Goal: Task Accomplishment & Management: Use online tool/utility

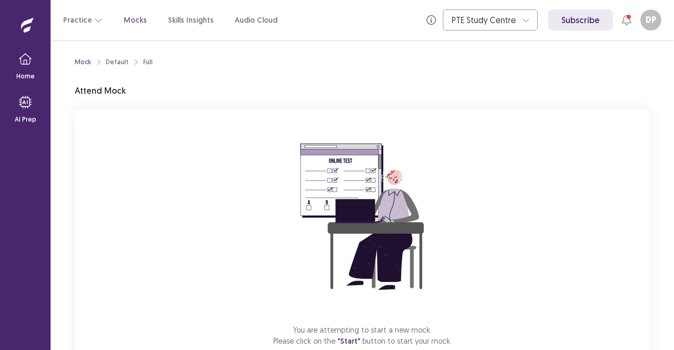
click at [498, 185] on div "You are attempting to start a new mock. Please click on the "Start" button to s…" at bounding box center [362, 251] width 575 height 282
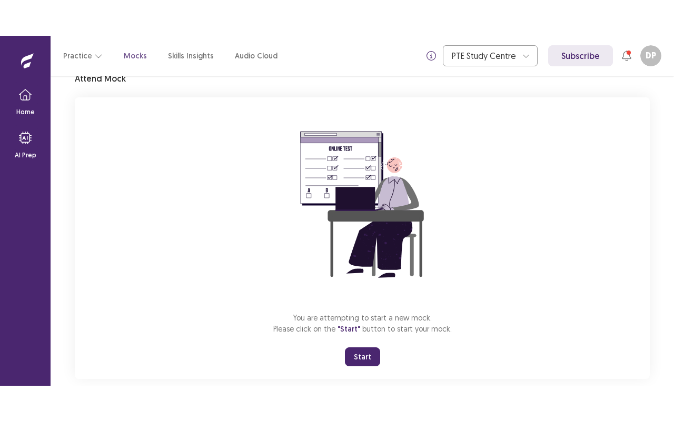
scroll to position [65, 0]
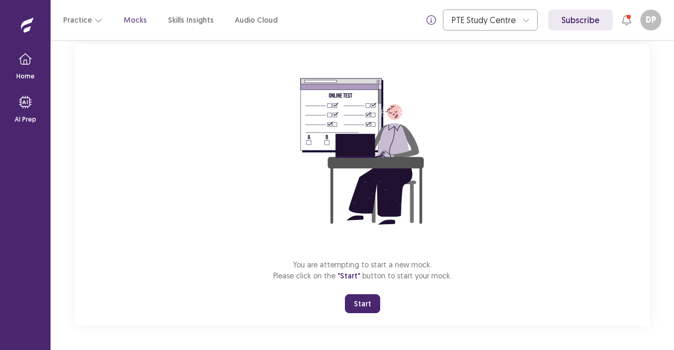
click at [535, 59] on div "You are attempting to start a new mock. Please click on the "Start" button to s…" at bounding box center [362, 185] width 575 height 282
click at [366, 303] on button "Start" at bounding box center [362, 304] width 35 height 19
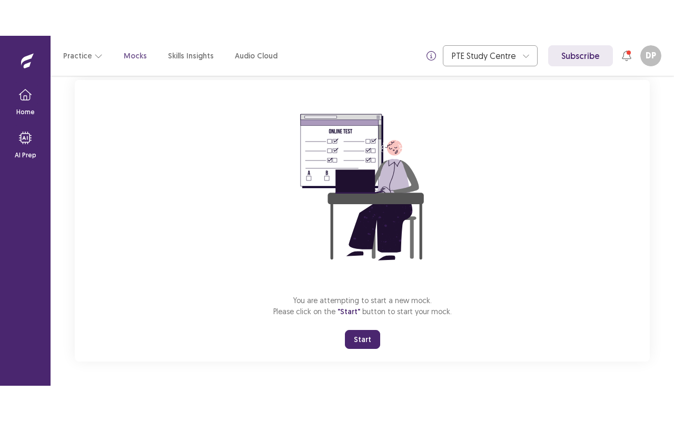
scroll to position [0, 0]
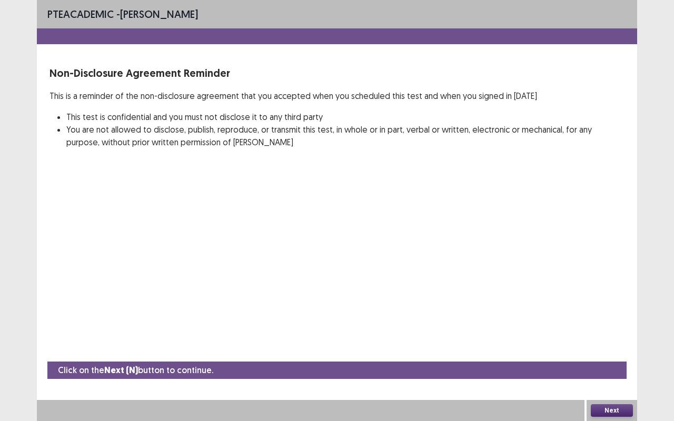
click at [609, 350] on button "Next" at bounding box center [612, 411] width 42 height 13
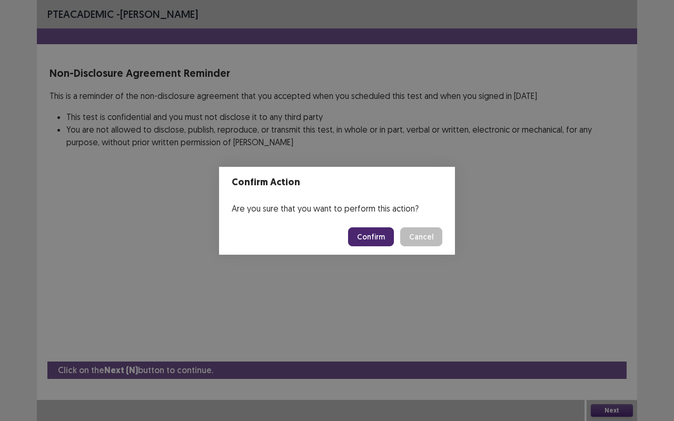
click at [381, 235] on button "Confirm" at bounding box center [371, 237] width 46 height 19
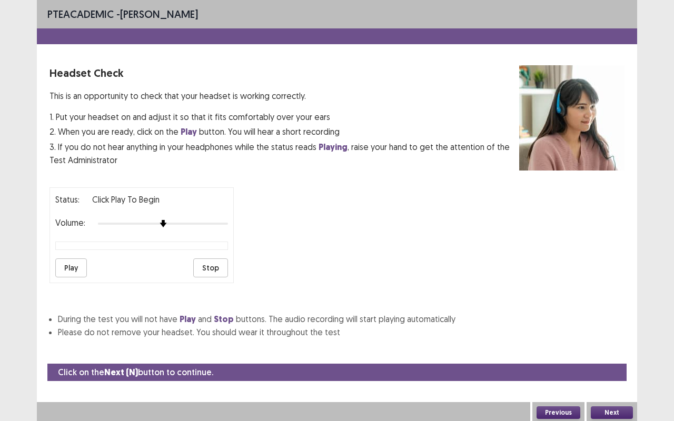
click at [619, 350] on button "Next" at bounding box center [612, 413] width 42 height 13
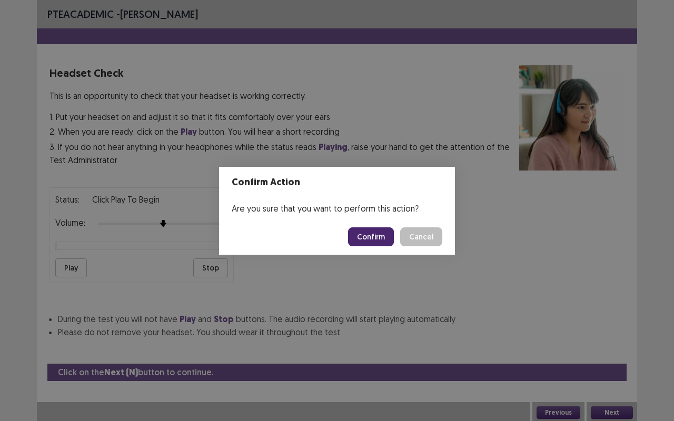
click at [374, 238] on button "Confirm" at bounding box center [371, 237] width 46 height 19
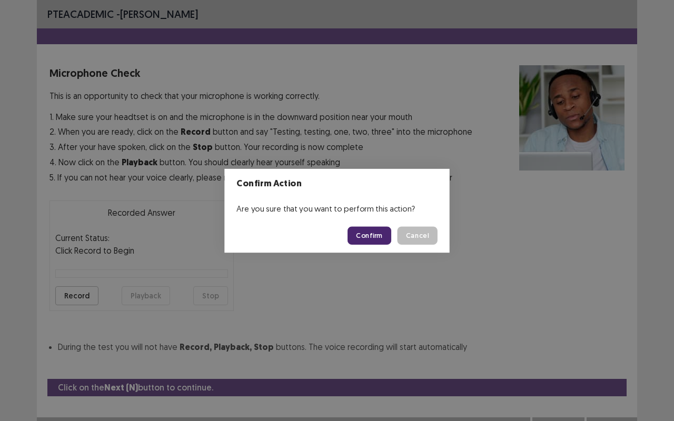
scroll to position [12, 0]
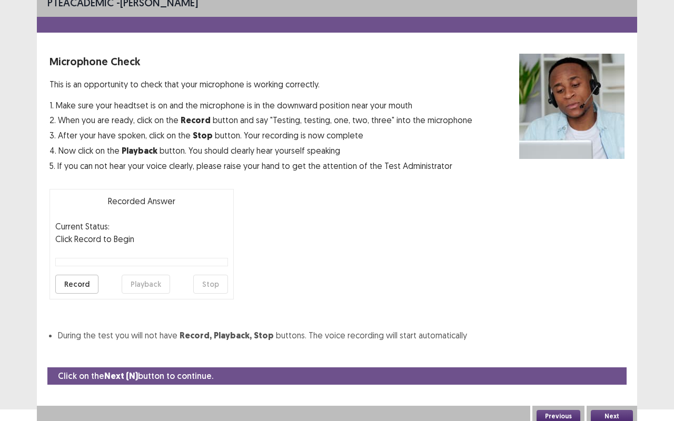
click at [608, 350] on button "Next" at bounding box center [612, 416] width 42 height 13
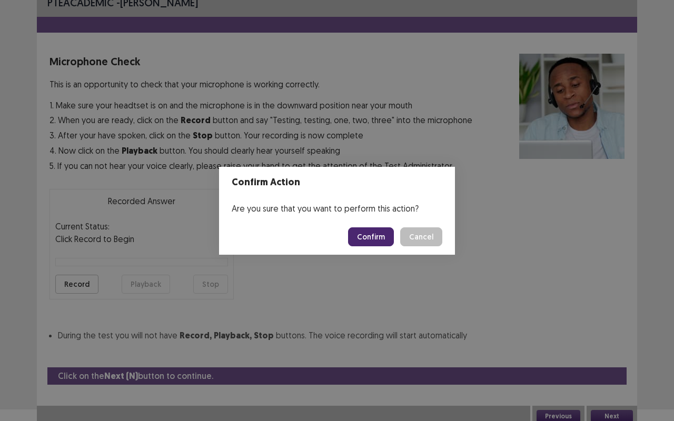
click at [372, 239] on button "Confirm" at bounding box center [371, 237] width 46 height 19
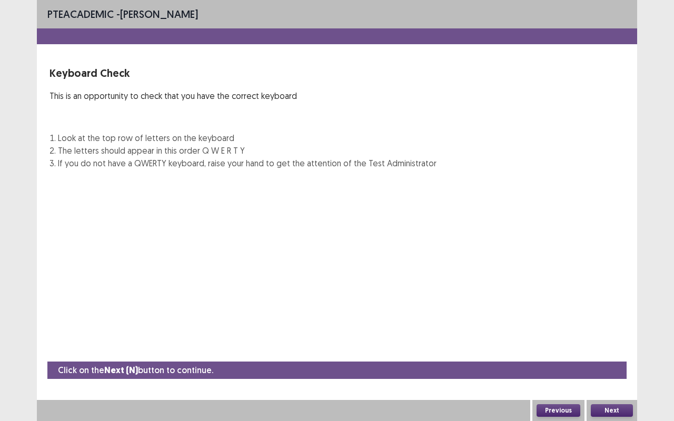
scroll to position [0, 0]
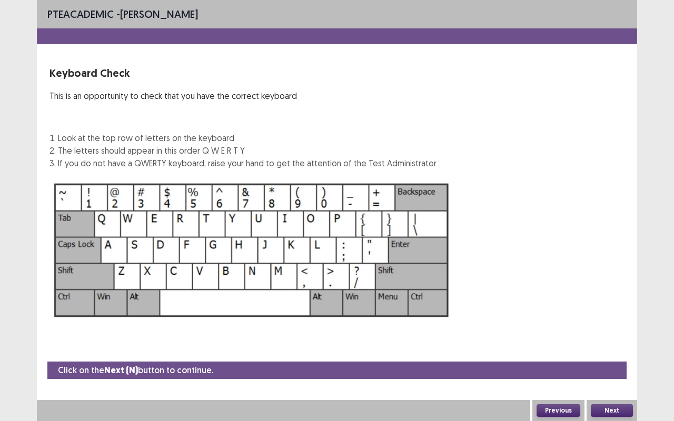
click at [609, 350] on button "Next" at bounding box center [612, 411] width 42 height 13
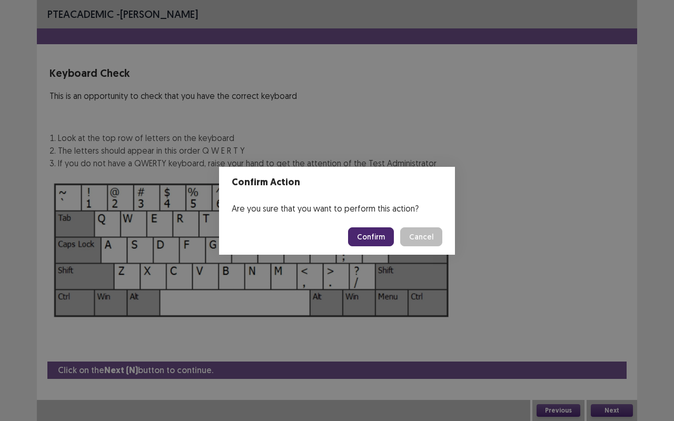
click at [368, 228] on button "Confirm" at bounding box center [371, 237] width 46 height 19
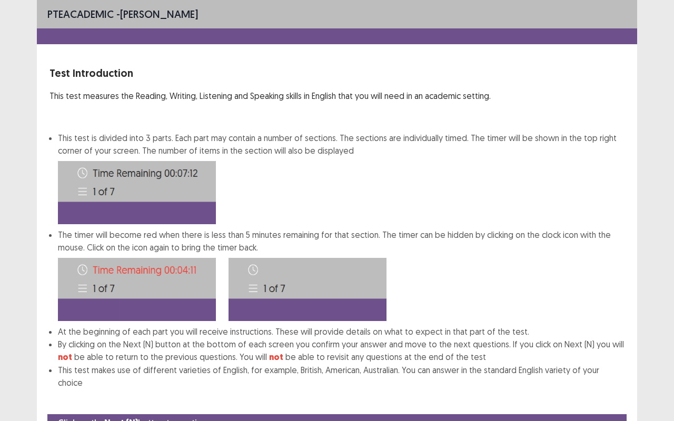
scroll to position [40, 0]
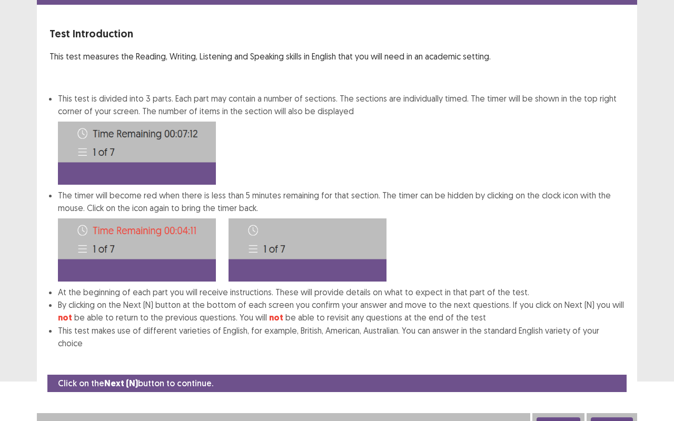
click at [618, 350] on button "Next" at bounding box center [612, 424] width 42 height 13
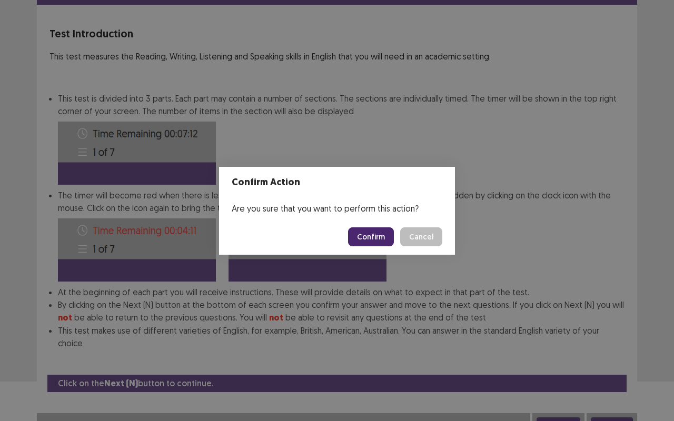
click at [389, 239] on button "Confirm" at bounding box center [371, 237] width 46 height 19
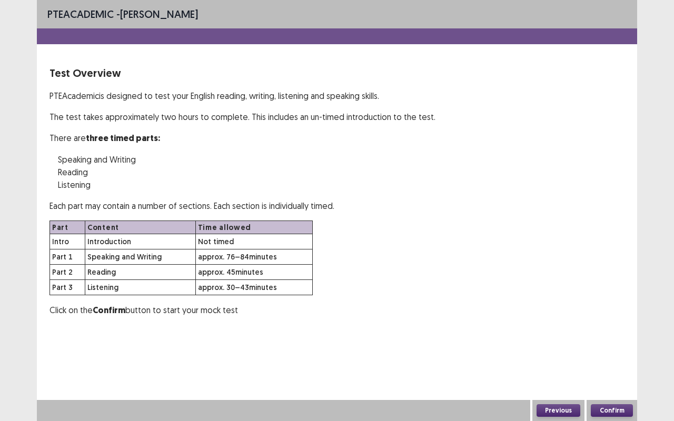
scroll to position [0, 0]
click at [616, 350] on button "Confirm" at bounding box center [612, 411] width 42 height 13
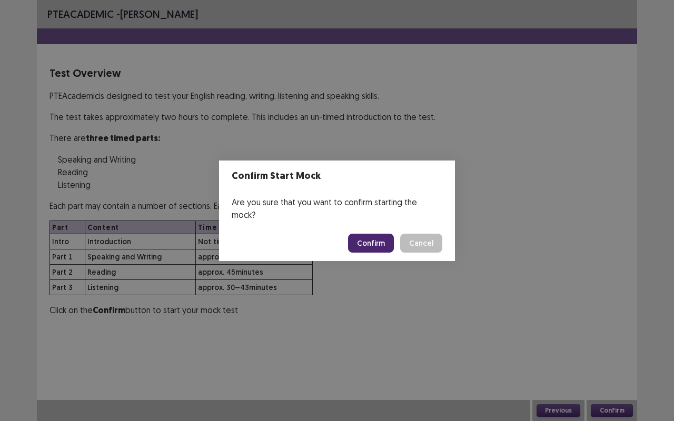
click at [373, 234] on button "Confirm" at bounding box center [371, 243] width 46 height 19
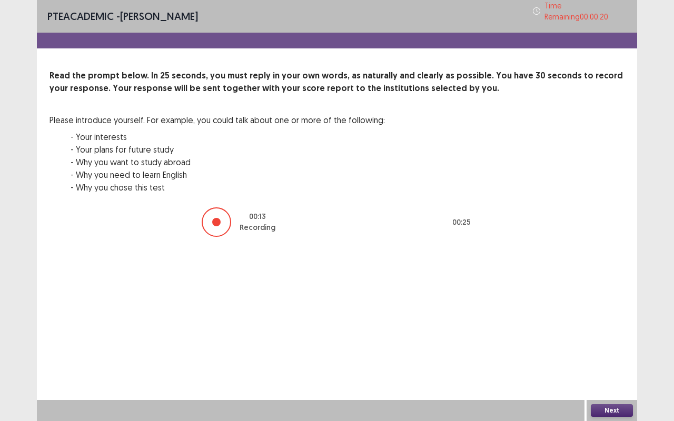
click at [612, 350] on button "Next" at bounding box center [612, 411] width 42 height 13
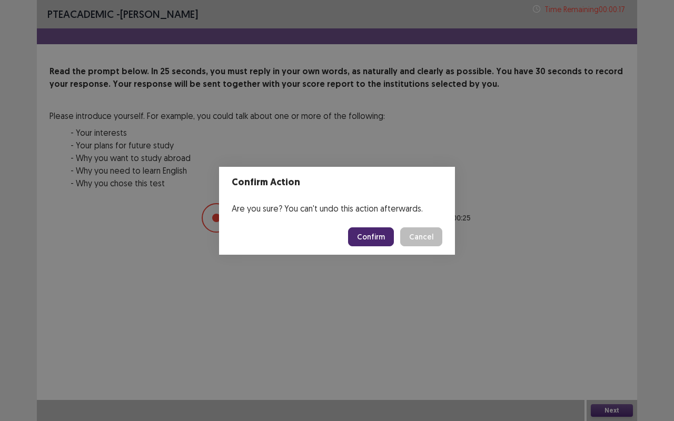
click at [381, 239] on button "Confirm" at bounding box center [371, 237] width 46 height 19
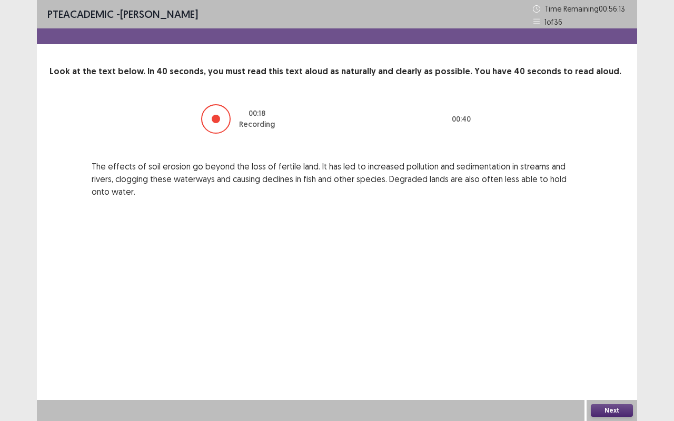
click at [625, 350] on button "Next" at bounding box center [612, 411] width 42 height 13
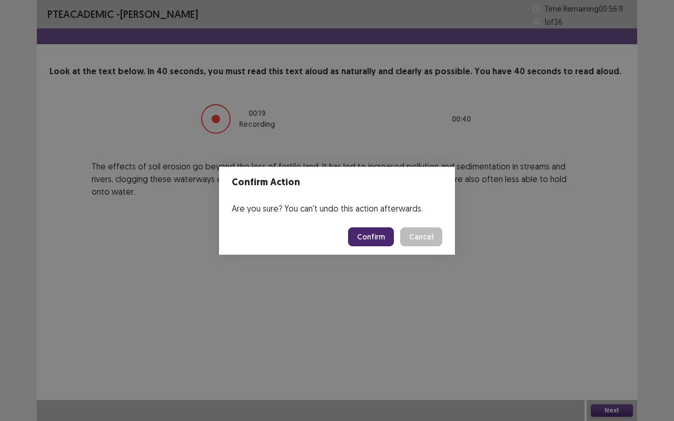
click at [377, 237] on button "Confirm" at bounding box center [371, 237] width 46 height 19
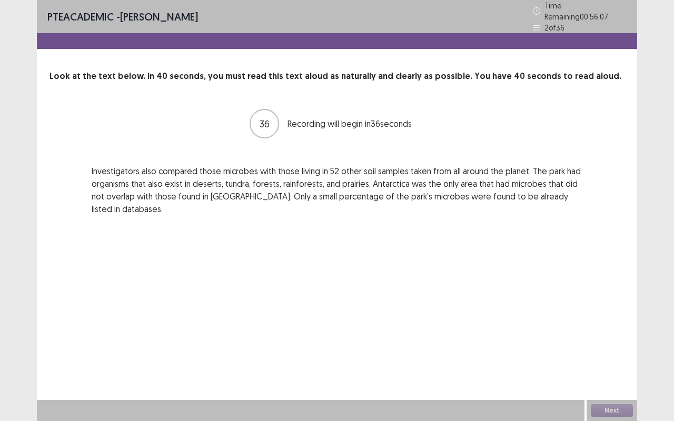
click at [377, 237] on div "PTE academic - [PERSON_NAME] Time Remaining 00 : 56 : 07 2 of 36 Look at the te…" at bounding box center [337, 210] width 601 height 421
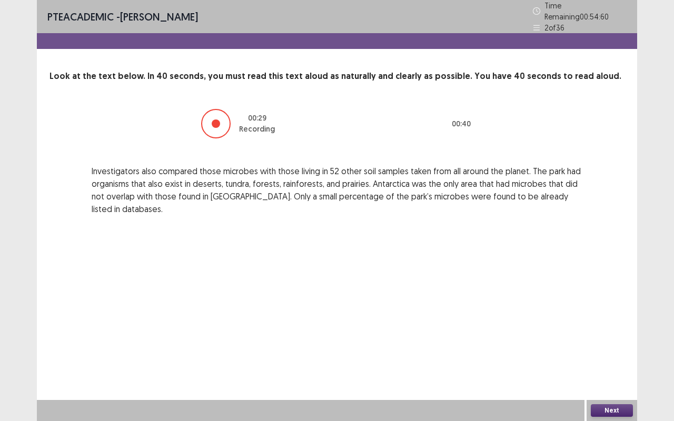
click at [618, 350] on button "Next" at bounding box center [612, 411] width 42 height 13
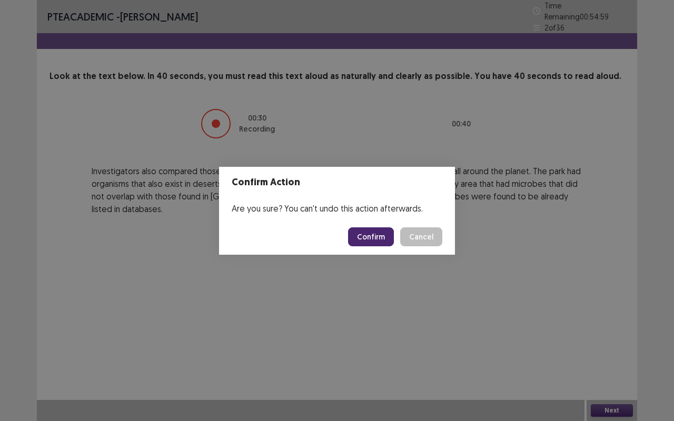
click at [371, 238] on button "Confirm" at bounding box center [371, 237] width 46 height 19
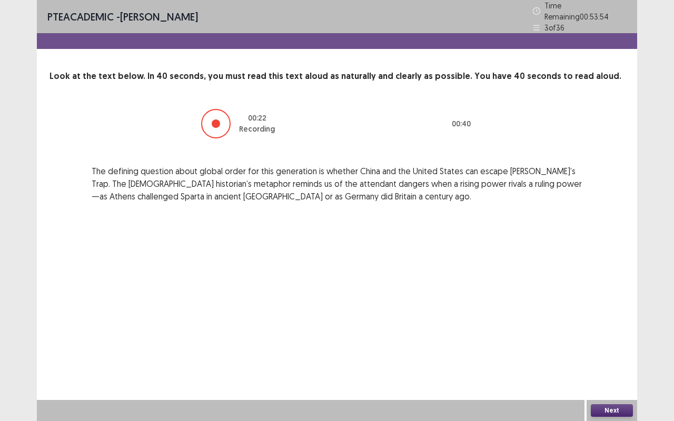
click at [603, 350] on button "Next" at bounding box center [612, 411] width 42 height 13
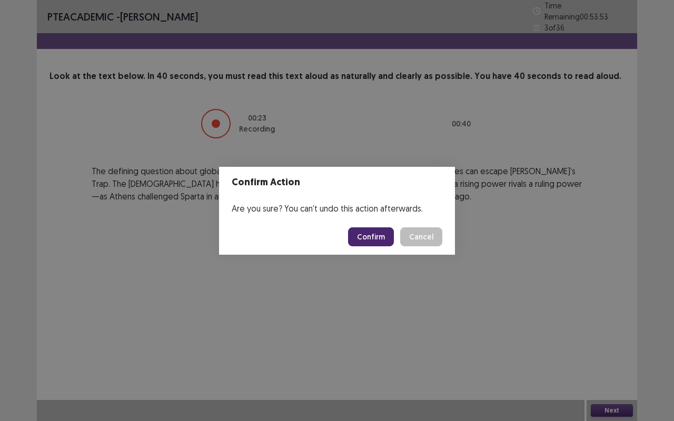
click at [375, 232] on button "Confirm" at bounding box center [371, 237] width 46 height 19
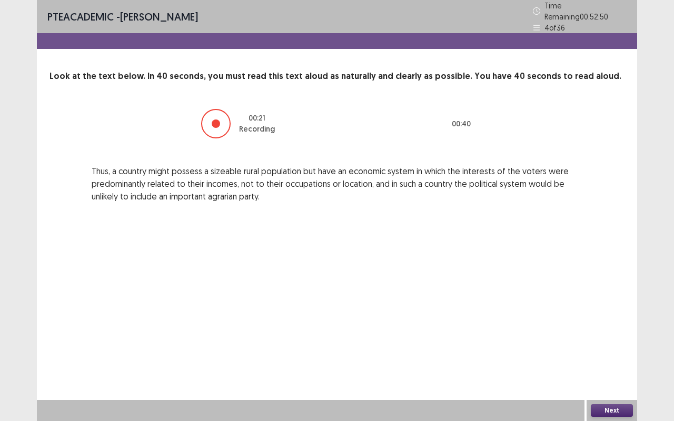
click at [606, 350] on button "Next" at bounding box center [612, 411] width 42 height 13
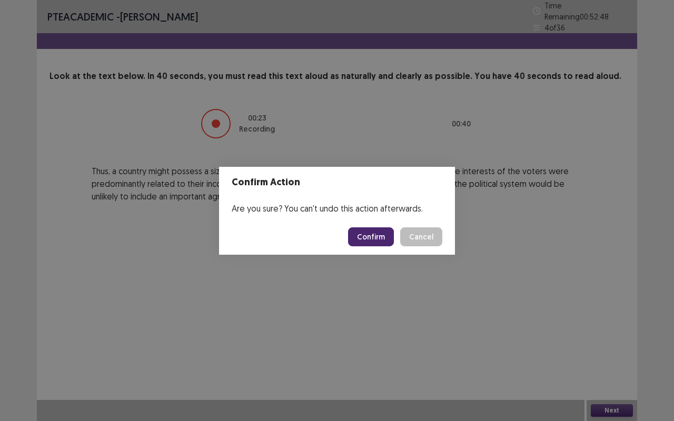
click at [375, 233] on button "Confirm" at bounding box center [371, 237] width 46 height 19
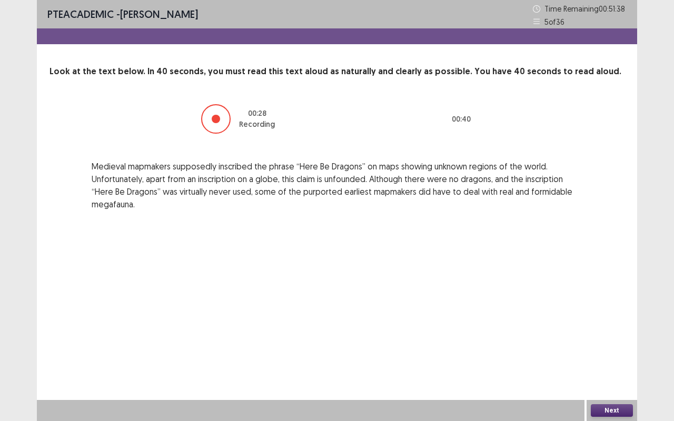
click at [603, 350] on button "Next" at bounding box center [612, 411] width 42 height 13
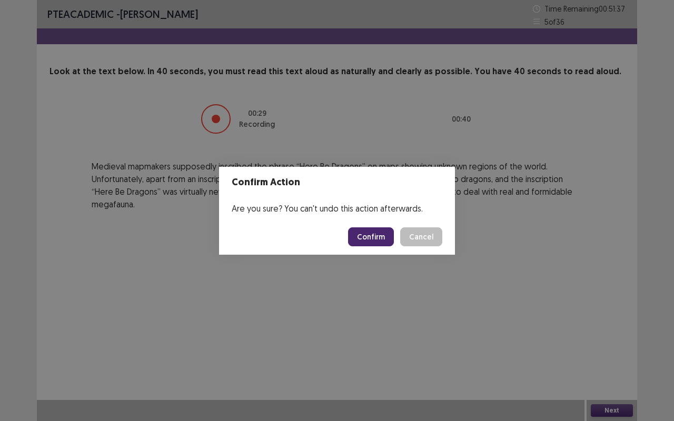
click at [381, 233] on button "Confirm" at bounding box center [371, 237] width 46 height 19
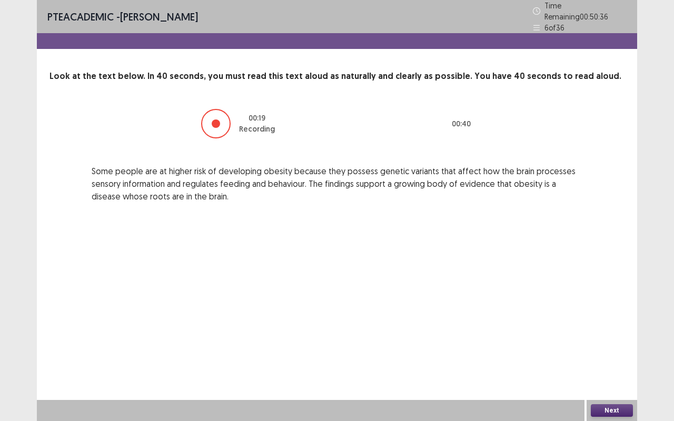
click at [614, 350] on button "Next" at bounding box center [612, 411] width 42 height 13
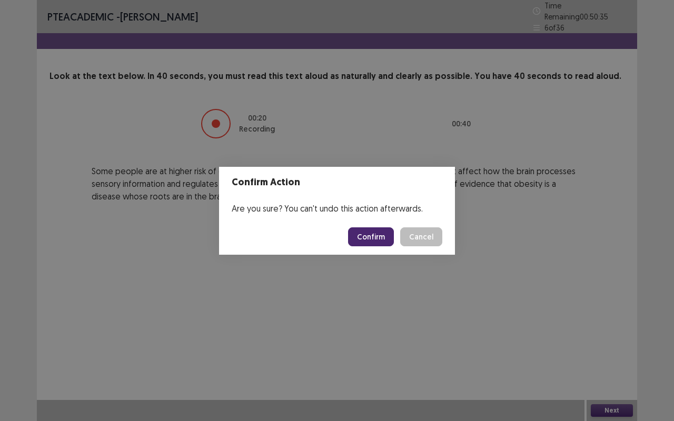
click at [377, 232] on button "Confirm" at bounding box center [371, 237] width 46 height 19
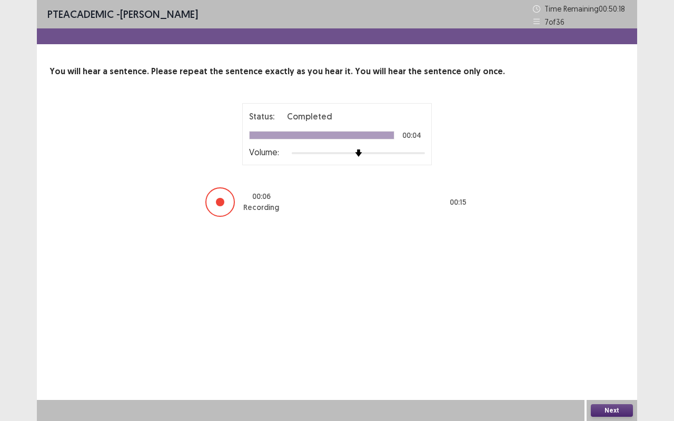
click at [605, 350] on button "Next" at bounding box center [612, 411] width 42 height 13
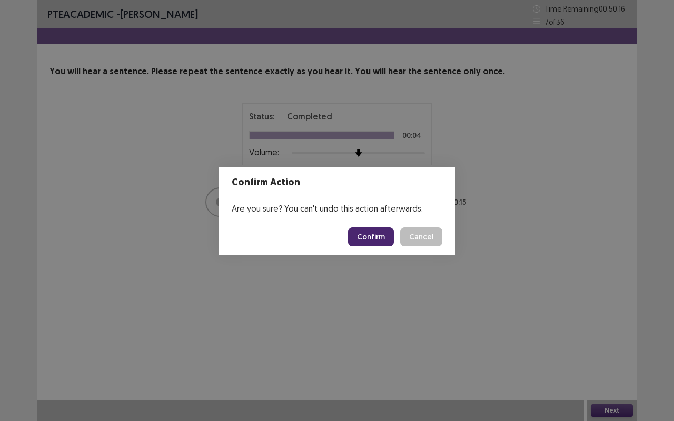
click at [372, 240] on button "Confirm" at bounding box center [371, 237] width 46 height 19
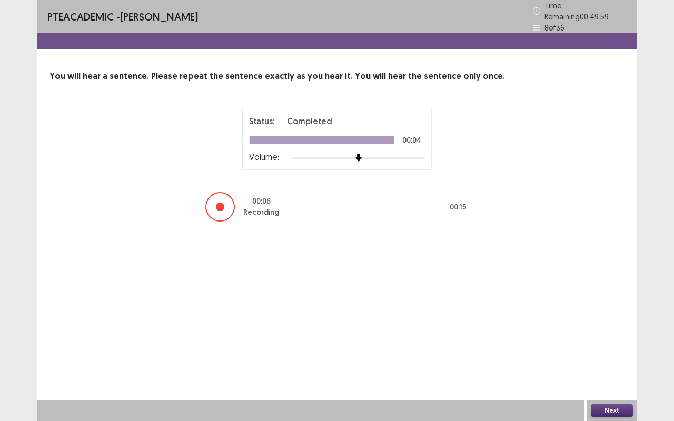
click at [613, 350] on button "Next" at bounding box center [612, 411] width 42 height 13
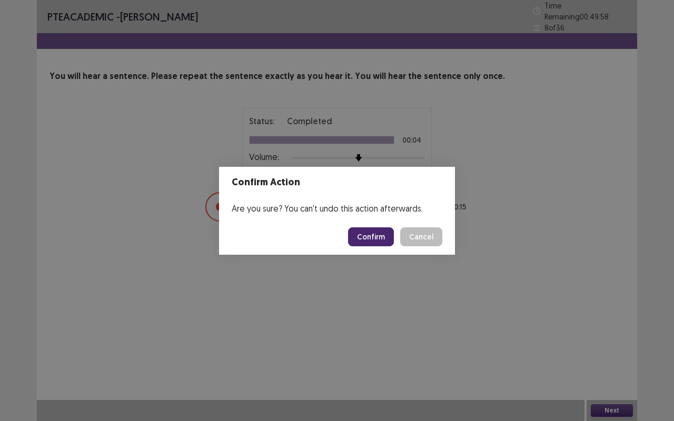
click at [376, 237] on button "Confirm" at bounding box center [371, 237] width 46 height 19
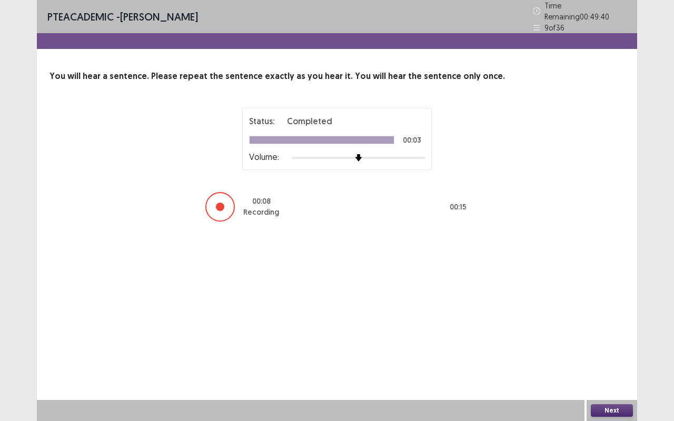
click at [605, 350] on button "Next" at bounding box center [612, 411] width 42 height 13
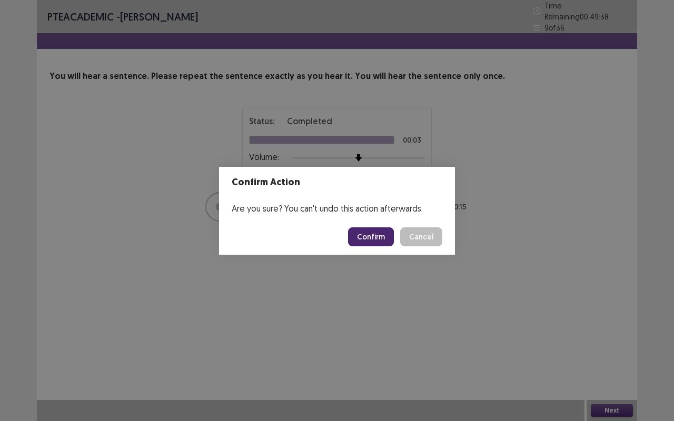
click at [372, 238] on button "Confirm" at bounding box center [371, 237] width 46 height 19
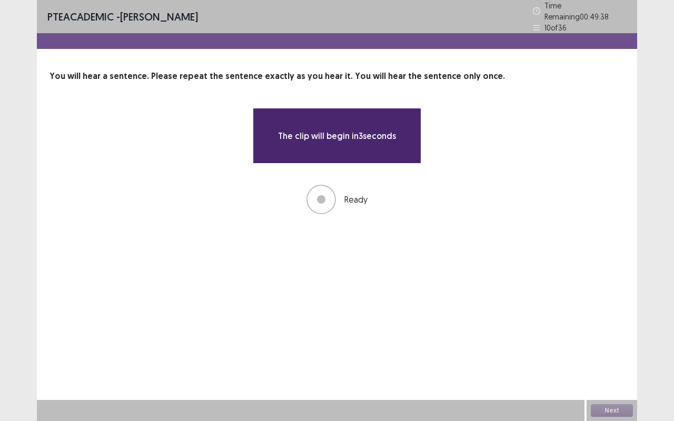
click at [372, 238] on div "PTE academic - [PERSON_NAME] Time Remaining 00 : 49 : 38 10 of 36 You will hear…" at bounding box center [337, 210] width 601 height 421
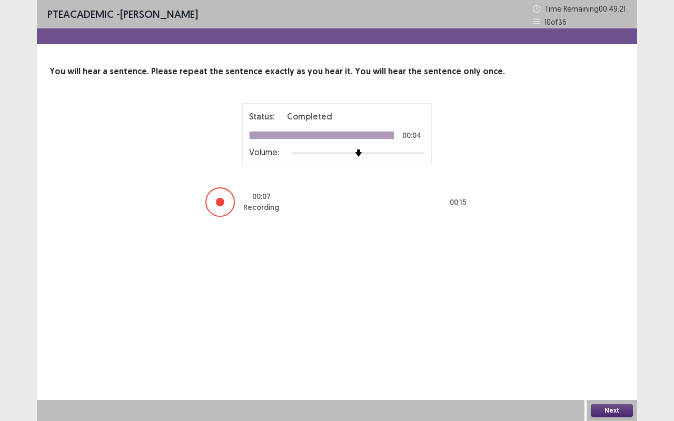
click at [612, 350] on button "Next" at bounding box center [612, 411] width 42 height 13
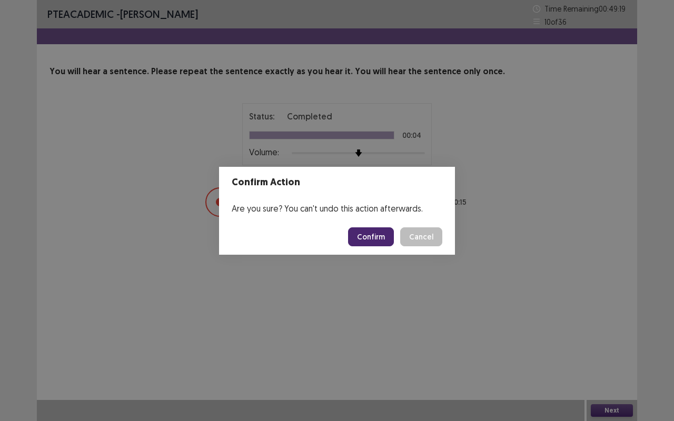
click at [386, 233] on button "Confirm" at bounding box center [371, 237] width 46 height 19
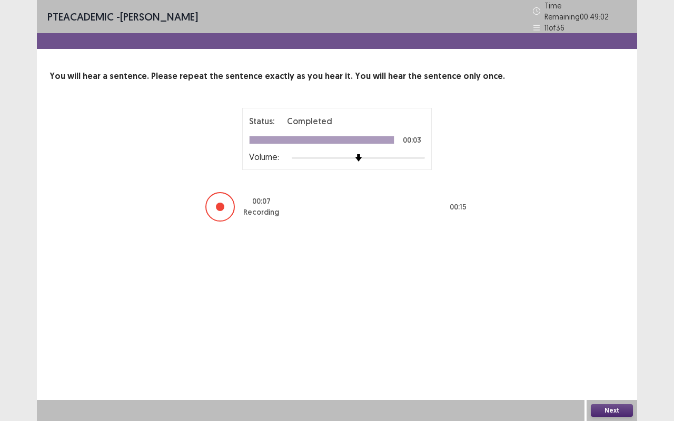
click at [606, 350] on button "Next" at bounding box center [612, 411] width 42 height 13
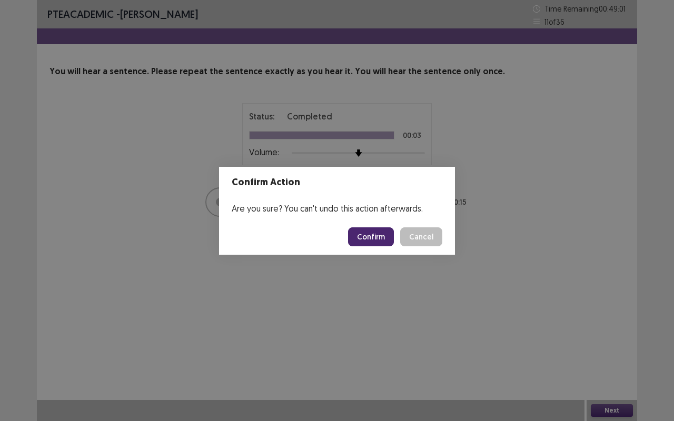
click at [390, 233] on button "Confirm" at bounding box center [371, 237] width 46 height 19
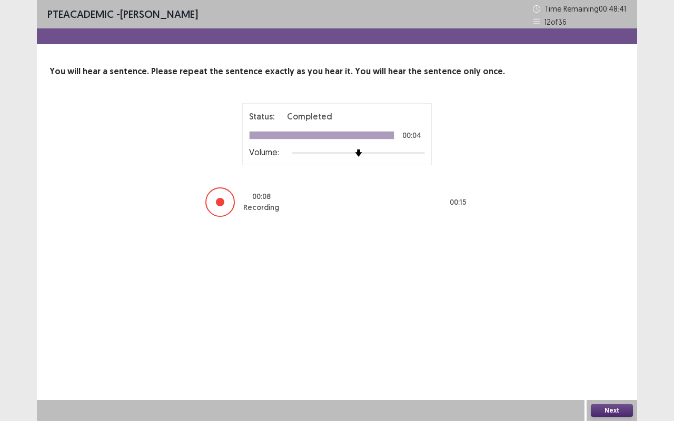
click at [624, 350] on button "Next" at bounding box center [612, 411] width 42 height 13
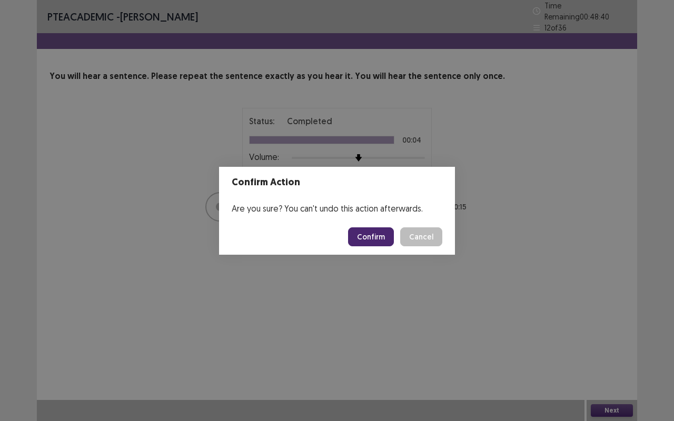
click at [379, 233] on button "Confirm" at bounding box center [371, 237] width 46 height 19
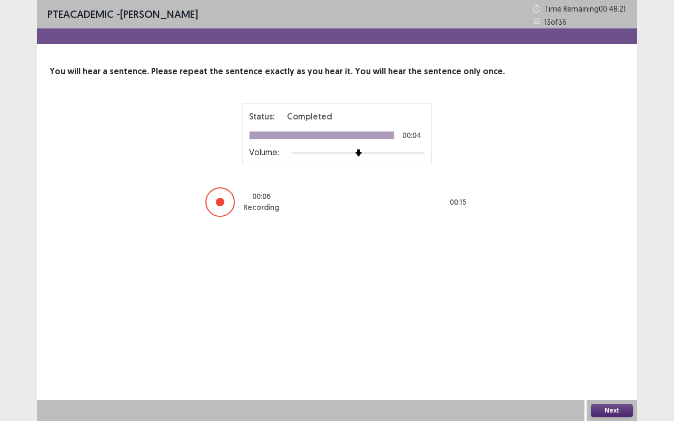
click at [617, 350] on button "Next" at bounding box center [612, 411] width 42 height 13
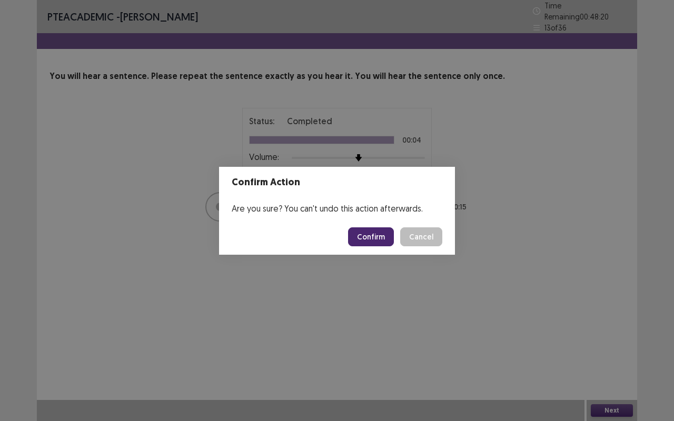
click at [377, 236] on button "Confirm" at bounding box center [371, 237] width 46 height 19
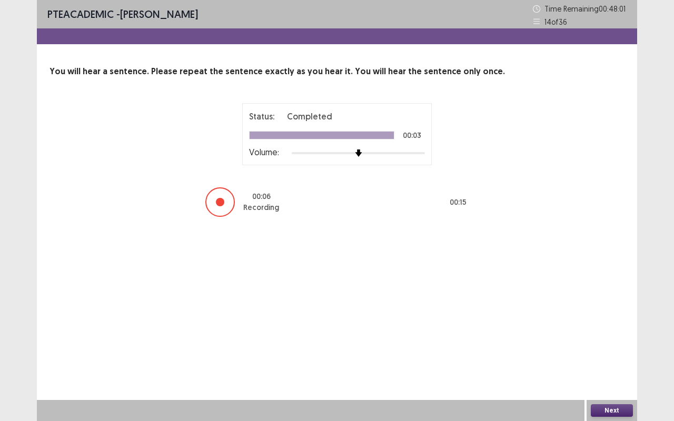
click at [612, 350] on button "Next" at bounding box center [612, 411] width 42 height 13
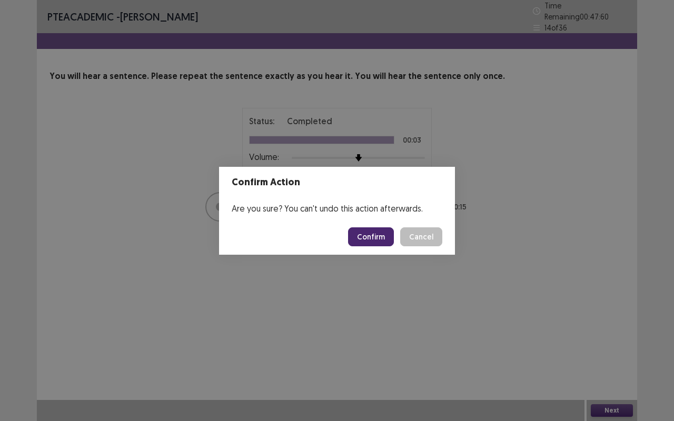
click at [369, 239] on button "Confirm" at bounding box center [371, 237] width 46 height 19
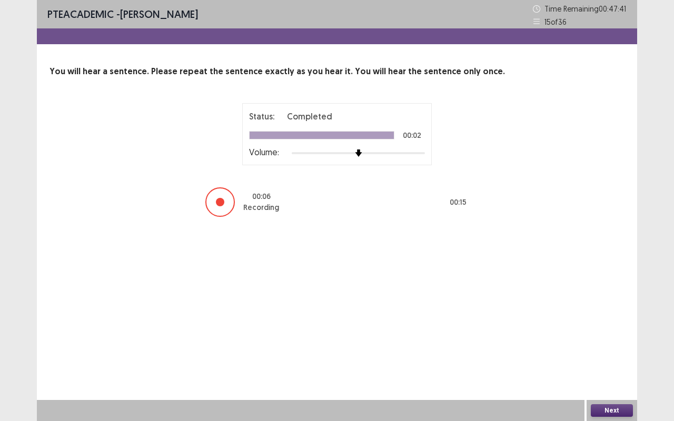
drag, startPoint x: 620, startPoint y: 411, endPoint x: 578, endPoint y: 419, distance: 42.9
click at [578, 350] on div "Next" at bounding box center [337, 410] width 601 height 21
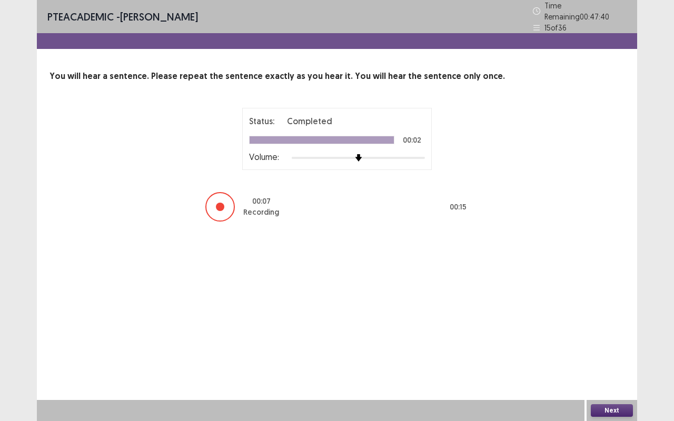
click at [620, 350] on button "Next" at bounding box center [612, 411] width 42 height 13
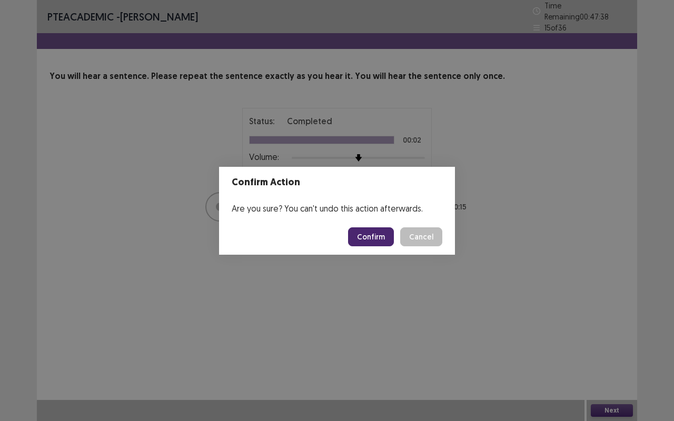
click at [386, 238] on button "Confirm" at bounding box center [371, 237] width 46 height 19
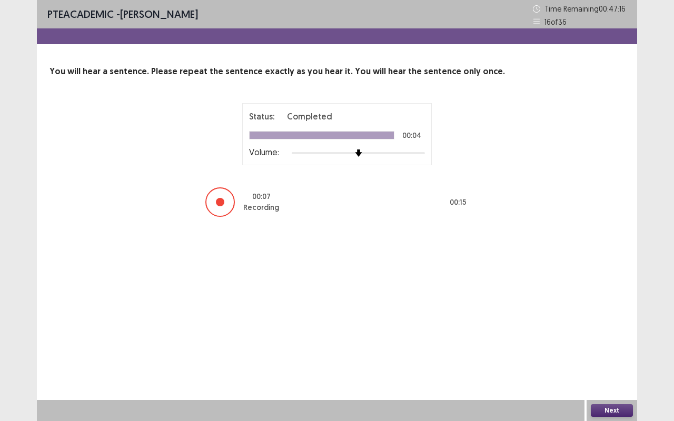
click at [615, 350] on button "Next" at bounding box center [612, 411] width 42 height 13
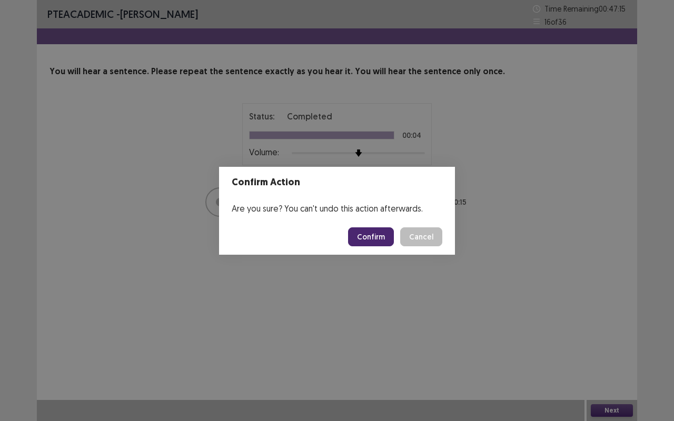
click at [379, 243] on button "Confirm" at bounding box center [371, 237] width 46 height 19
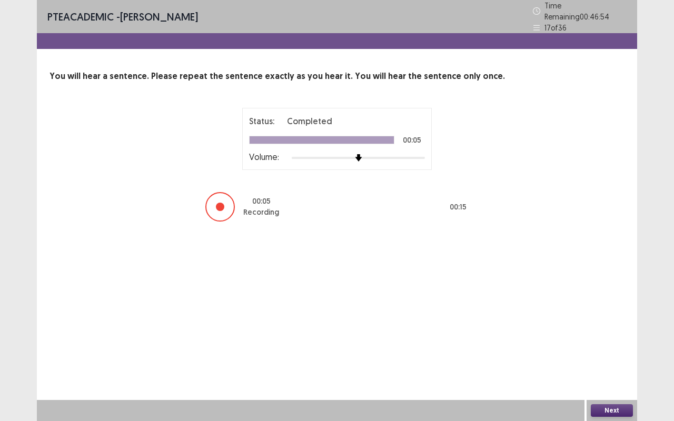
click at [614, 350] on button "Next" at bounding box center [612, 411] width 42 height 13
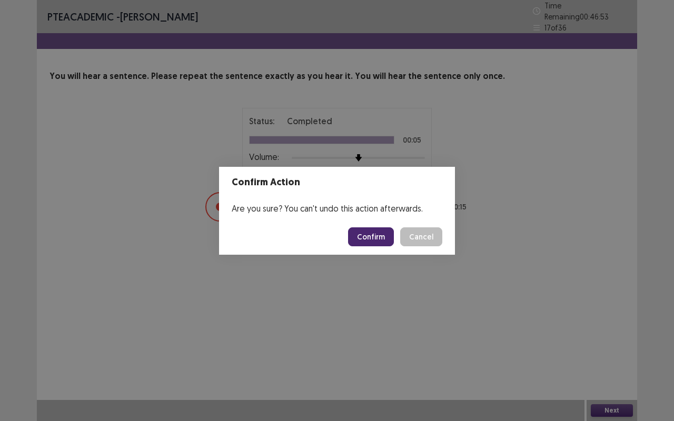
click at [377, 239] on button "Confirm" at bounding box center [371, 237] width 46 height 19
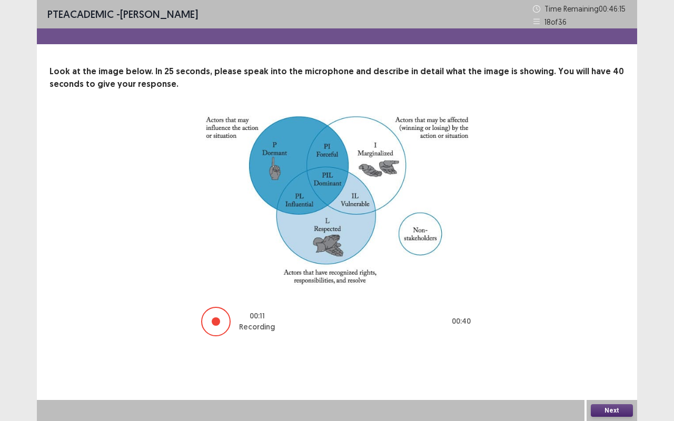
click at [377, 239] on img at bounding box center [336, 200] width 263 height 169
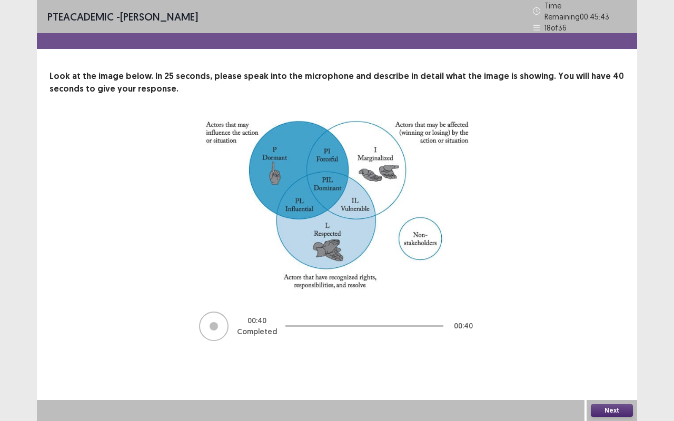
click at [608, 350] on button "Next" at bounding box center [612, 411] width 42 height 13
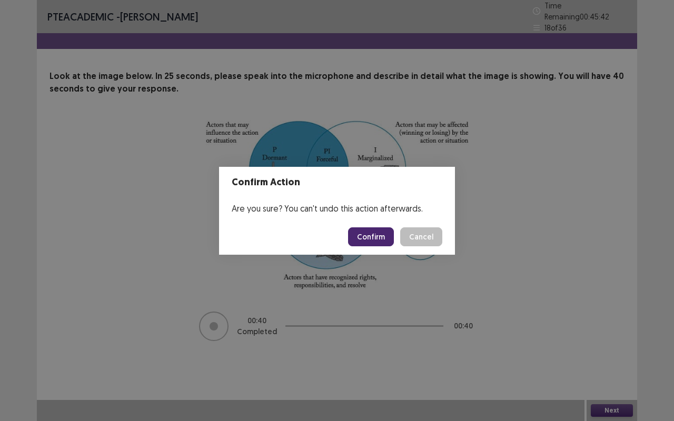
click at [383, 234] on button "Confirm" at bounding box center [371, 237] width 46 height 19
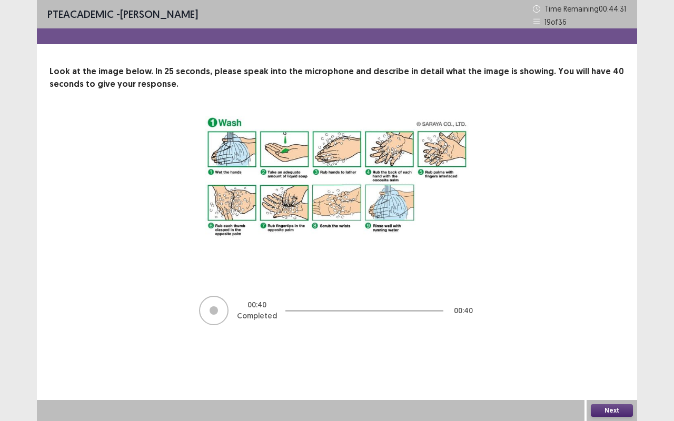
click at [612, 350] on button "Next" at bounding box center [612, 411] width 42 height 13
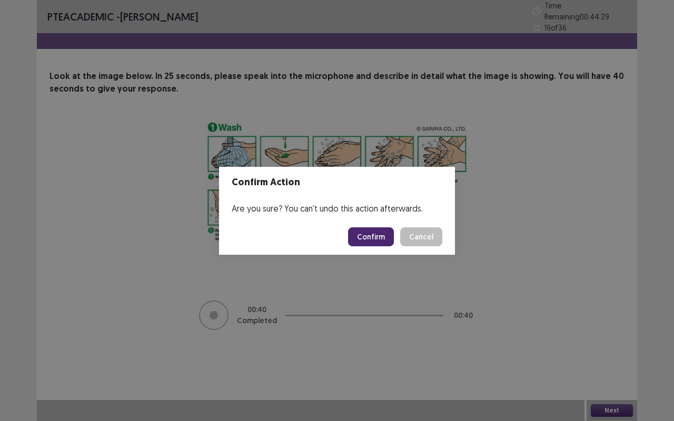
click at [372, 232] on button "Confirm" at bounding box center [371, 237] width 46 height 19
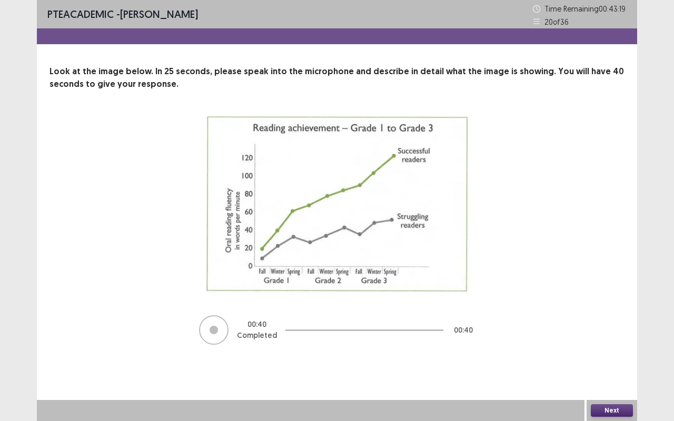
click at [621, 350] on button "Next" at bounding box center [612, 411] width 42 height 13
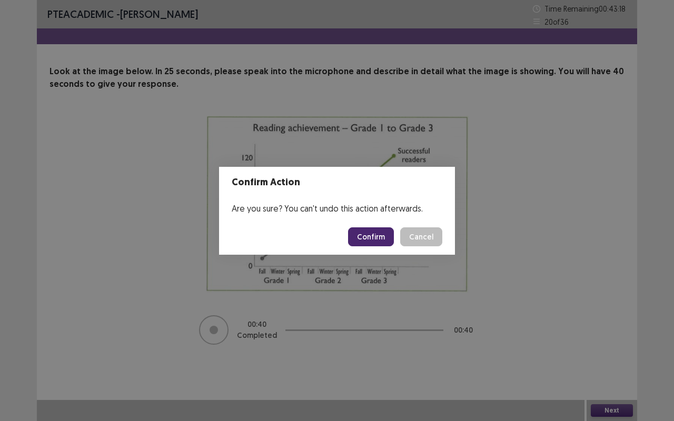
click at [381, 230] on button "Confirm" at bounding box center [371, 237] width 46 height 19
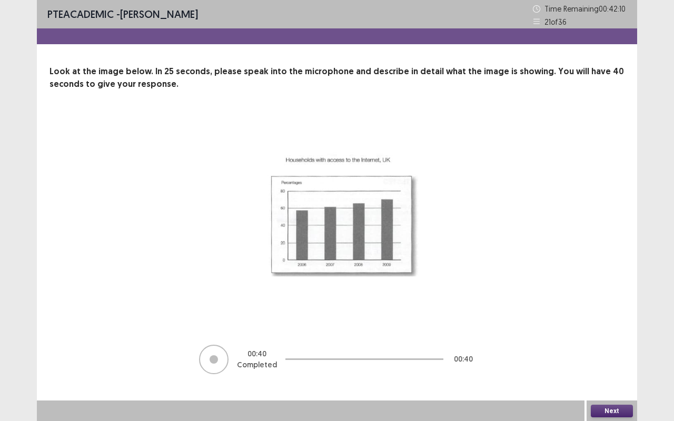
click at [607, 350] on button "Next" at bounding box center [612, 411] width 42 height 13
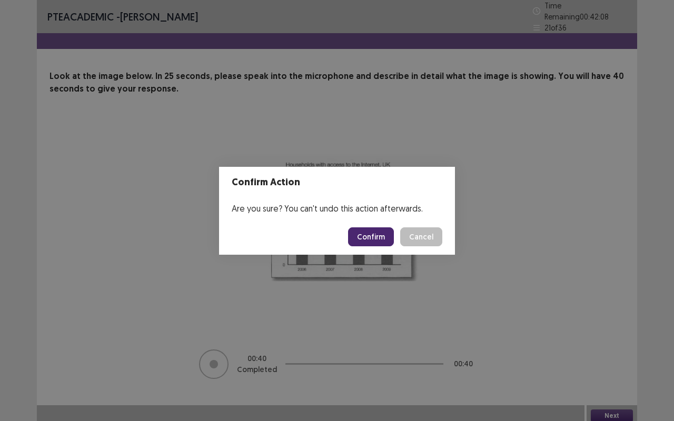
click at [377, 237] on button "Confirm" at bounding box center [371, 237] width 46 height 19
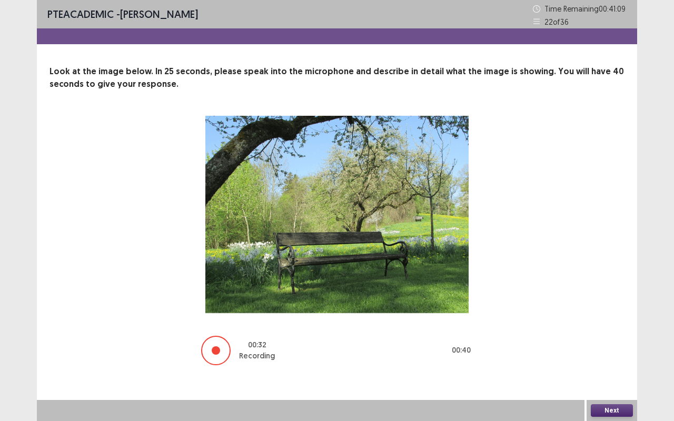
click at [614, 350] on button "Next" at bounding box center [612, 411] width 42 height 13
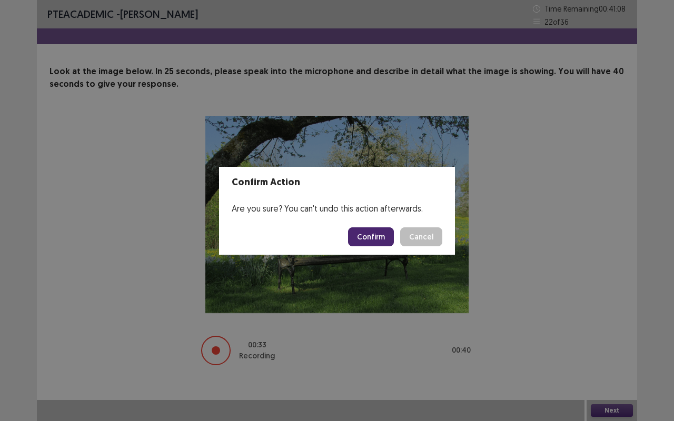
click at [388, 237] on button "Confirm" at bounding box center [371, 237] width 46 height 19
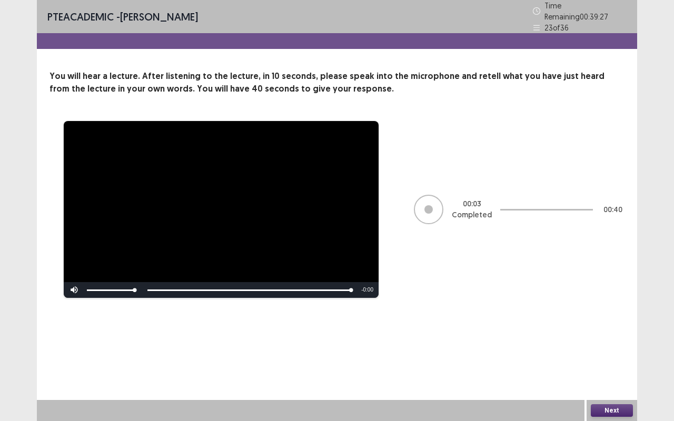
click at [615, 350] on button "Next" at bounding box center [612, 411] width 42 height 13
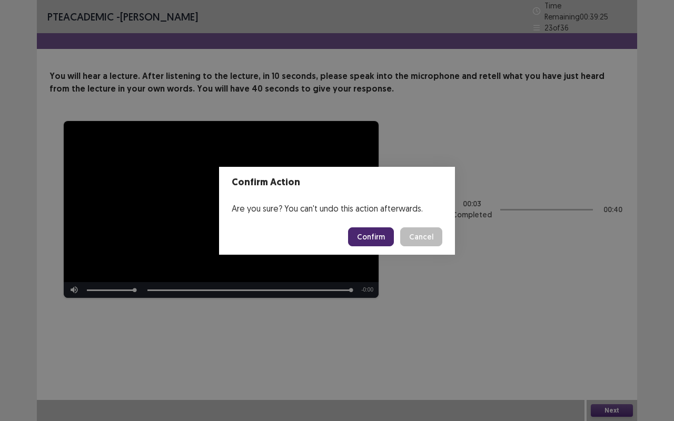
click at [382, 232] on button "Confirm" at bounding box center [371, 237] width 46 height 19
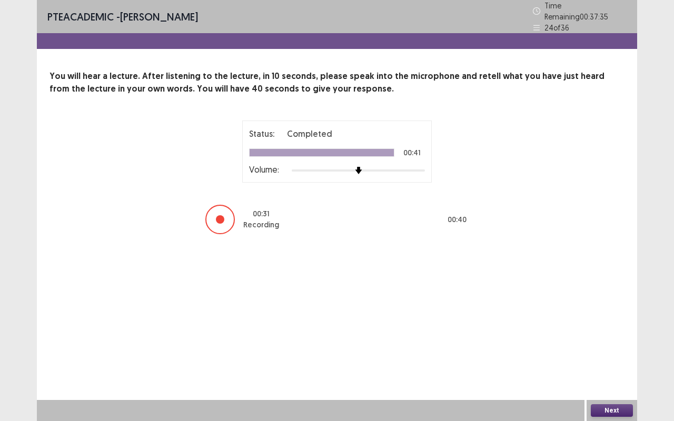
click at [613, 350] on button "Next" at bounding box center [612, 411] width 42 height 13
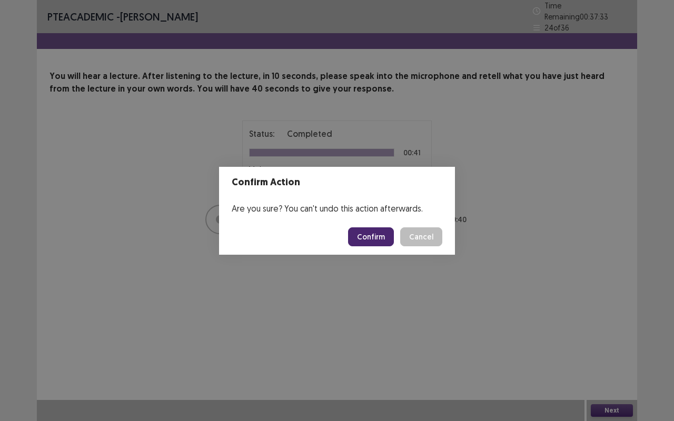
drag, startPoint x: 364, startPoint y: 256, endPoint x: 360, endPoint y: 233, distance: 22.5
click at [360, 233] on div "Confirm Action Are you sure? You can't undo this action afterwards. Confirm Can…" at bounding box center [337, 210] width 674 height 421
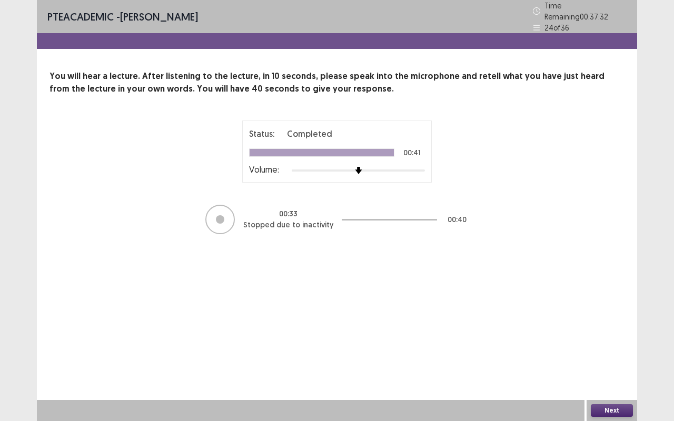
click at [360, 233] on div "PTE academic - [PERSON_NAME] Time Remaining 00 : 37 : 32 24 of 36 You will hear…" at bounding box center [337, 128] width 601 height 257
click at [609, 350] on button "Next" at bounding box center [612, 411] width 42 height 13
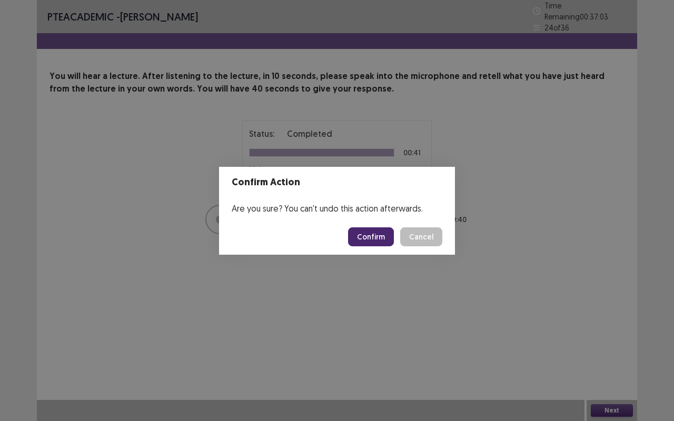
click at [385, 231] on button "Confirm" at bounding box center [371, 237] width 46 height 19
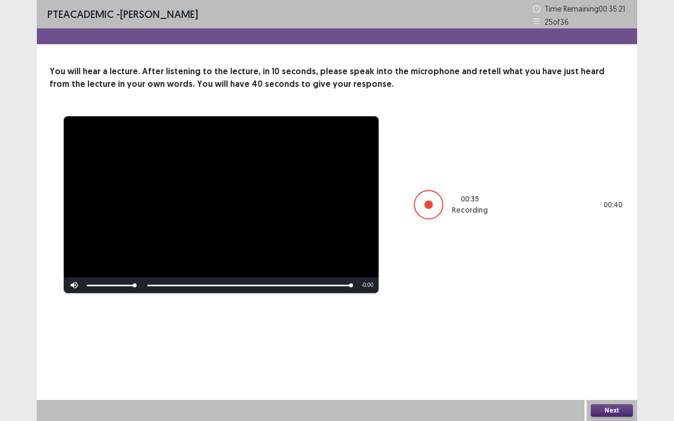
click at [619, 350] on button "Next" at bounding box center [612, 411] width 42 height 13
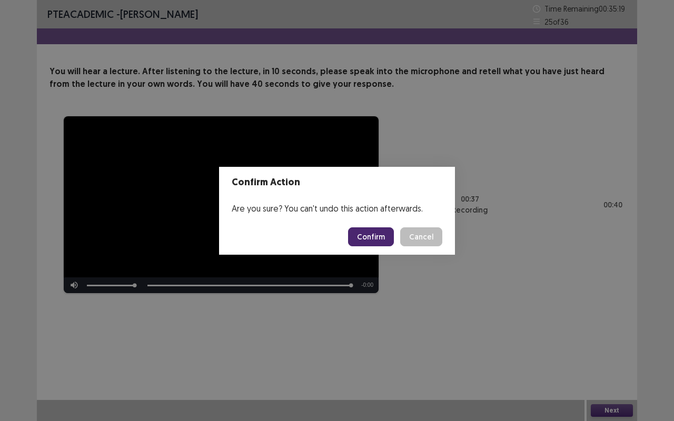
click at [380, 234] on button "Confirm" at bounding box center [371, 237] width 46 height 19
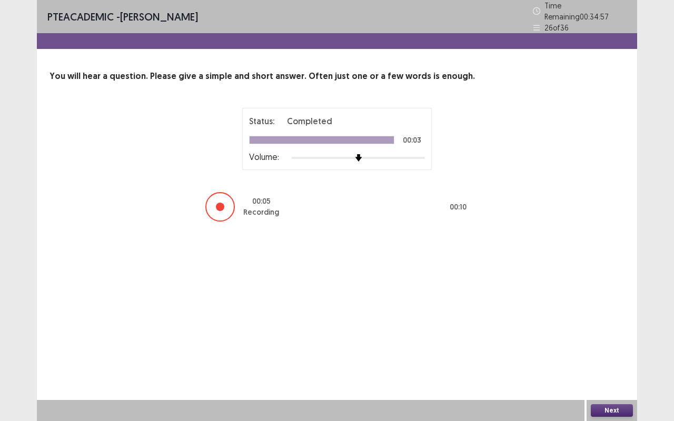
click at [604, 350] on button "Next" at bounding box center [612, 411] width 42 height 13
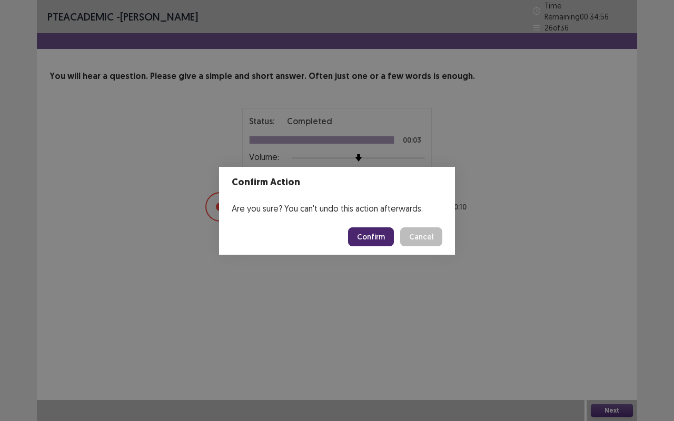
click at [366, 243] on button "Confirm" at bounding box center [371, 237] width 46 height 19
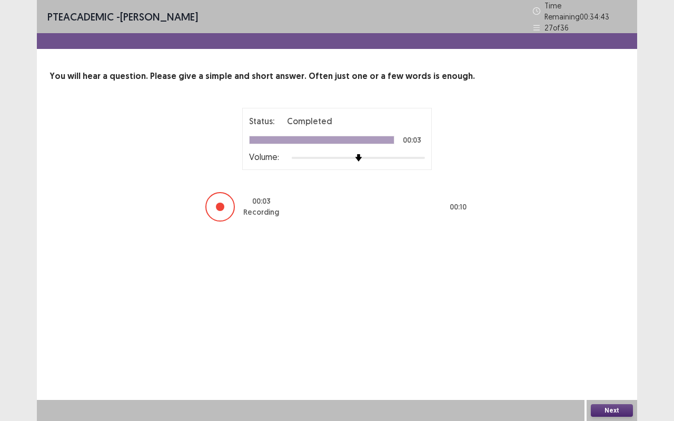
click at [616, 350] on button "Next" at bounding box center [612, 411] width 42 height 13
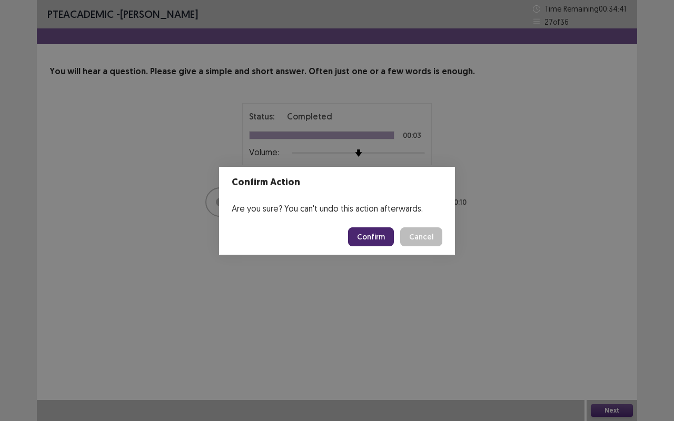
click at [374, 233] on button "Confirm" at bounding box center [371, 237] width 46 height 19
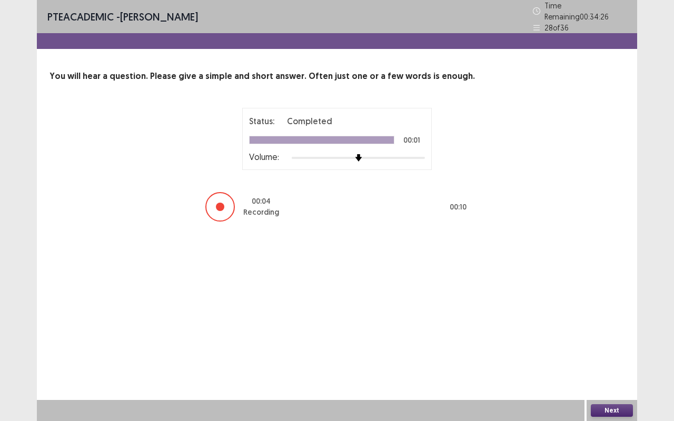
click at [608, 350] on button "Next" at bounding box center [612, 411] width 42 height 13
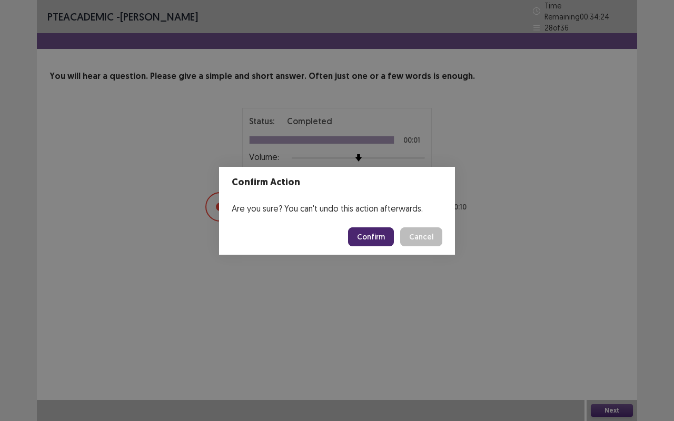
click at [380, 235] on button "Confirm" at bounding box center [371, 237] width 46 height 19
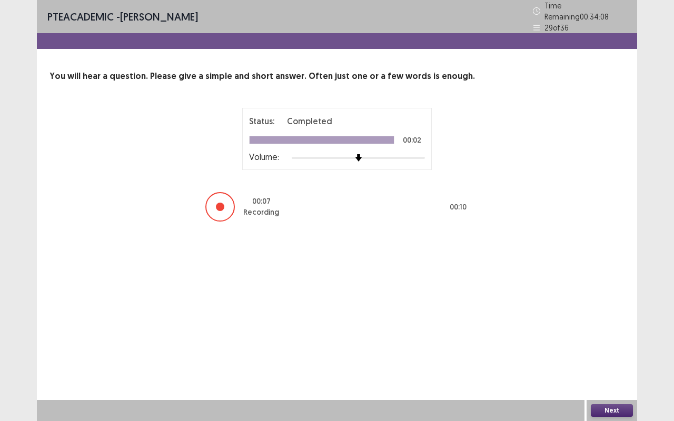
click at [610, 350] on button "Next" at bounding box center [612, 411] width 42 height 13
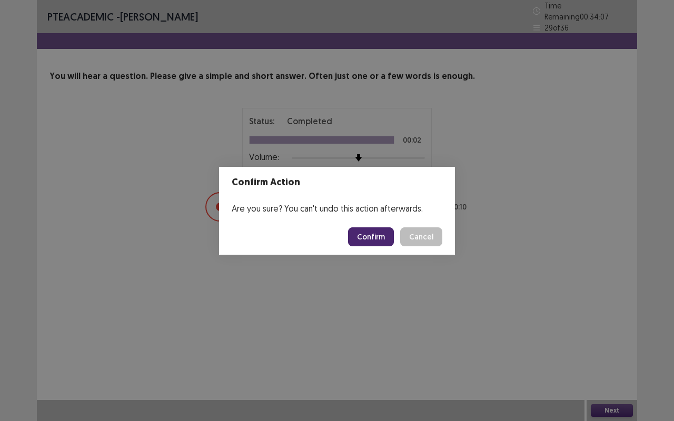
click at [378, 233] on button "Confirm" at bounding box center [371, 237] width 46 height 19
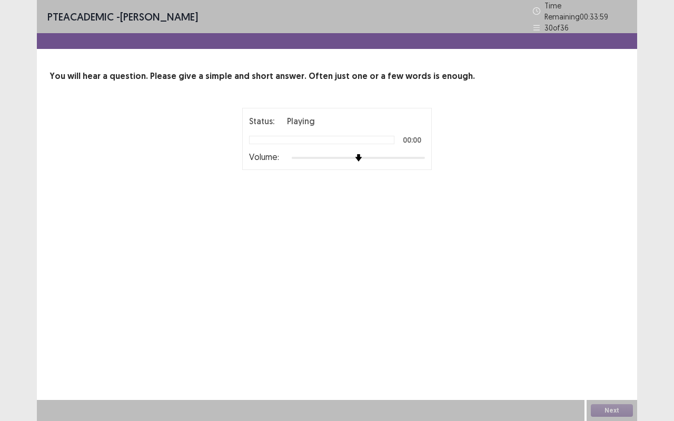
click at [378, 233] on div "PTE academic - [PERSON_NAME] Time Remaining 00 : 33 : 59 30 of 36 You will hear…" at bounding box center [337, 122] width 601 height 244
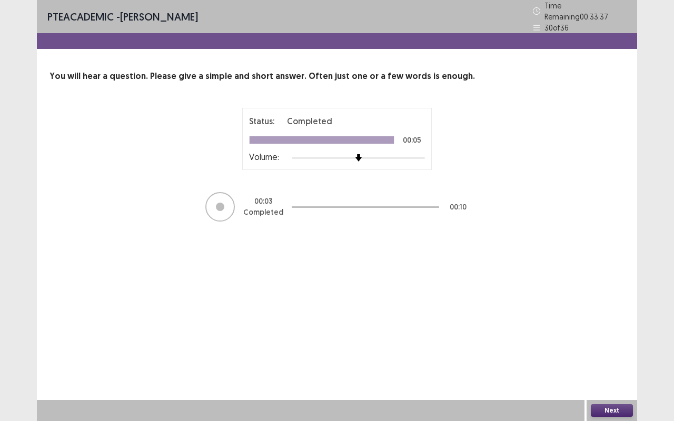
click at [612, 350] on button "Next" at bounding box center [612, 411] width 42 height 13
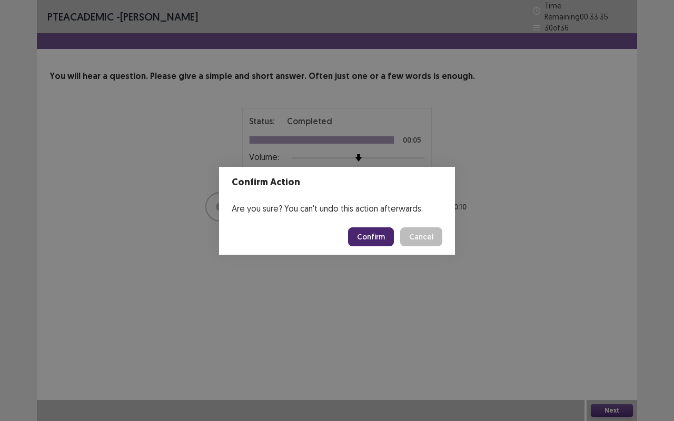
click at [364, 234] on button "Confirm" at bounding box center [371, 237] width 46 height 19
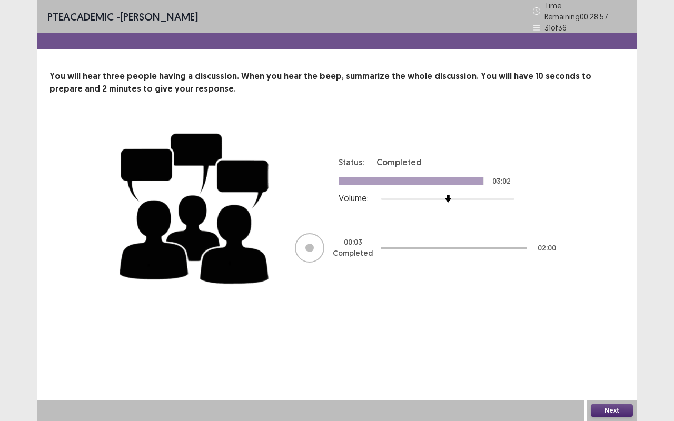
click at [602, 350] on button "Next" at bounding box center [612, 411] width 42 height 13
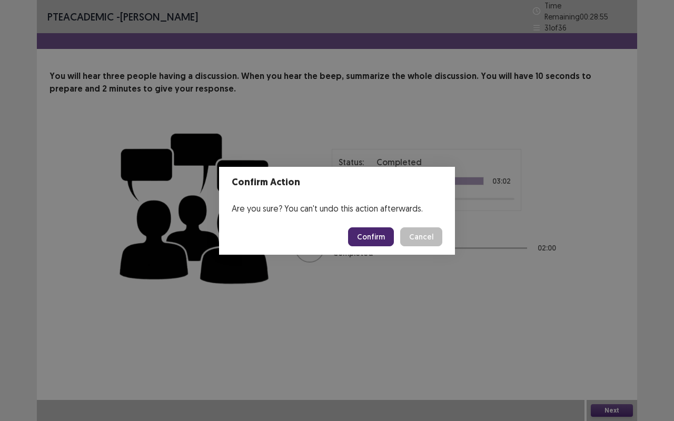
click at [377, 237] on button "Confirm" at bounding box center [371, 237] width 46 height 19
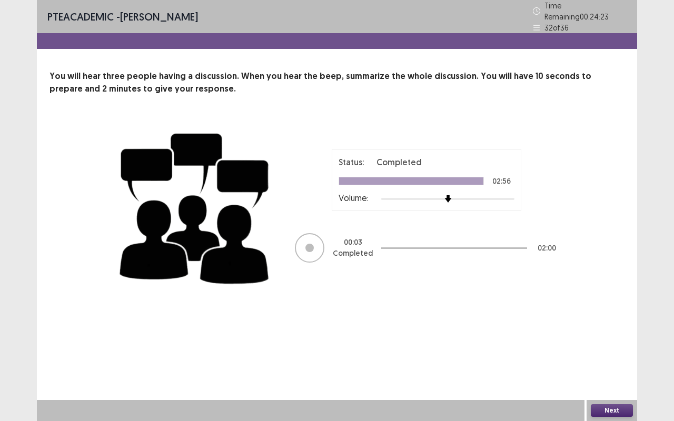
click at [522, 320] on div "PTE academic - [PERSON_NAME] Time Remaining 00 : 24 : 23 32 of 36 You will hear…" at bounding box center [337, 210] width 601 height 421
